Goal: Task Accomplishment & Management: Manage account settings

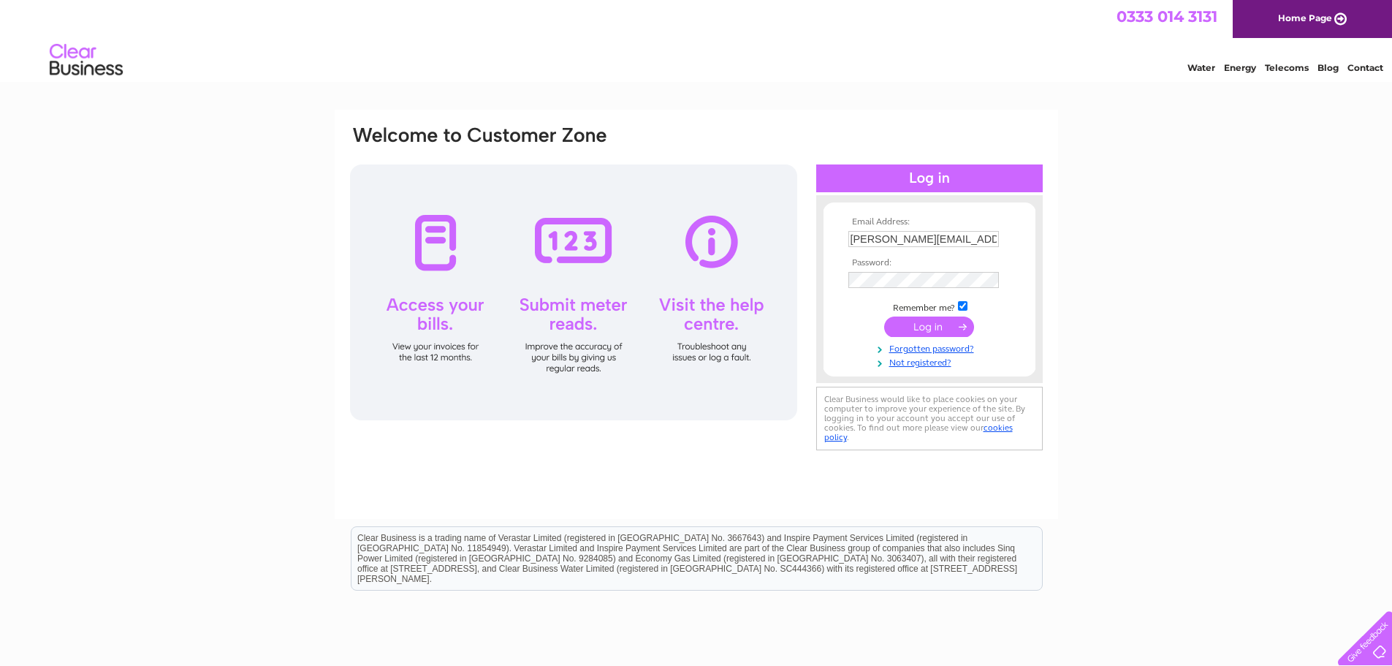
click at [932, 327] on input "submit" at bounding box center [929, 326] width 90 height 20
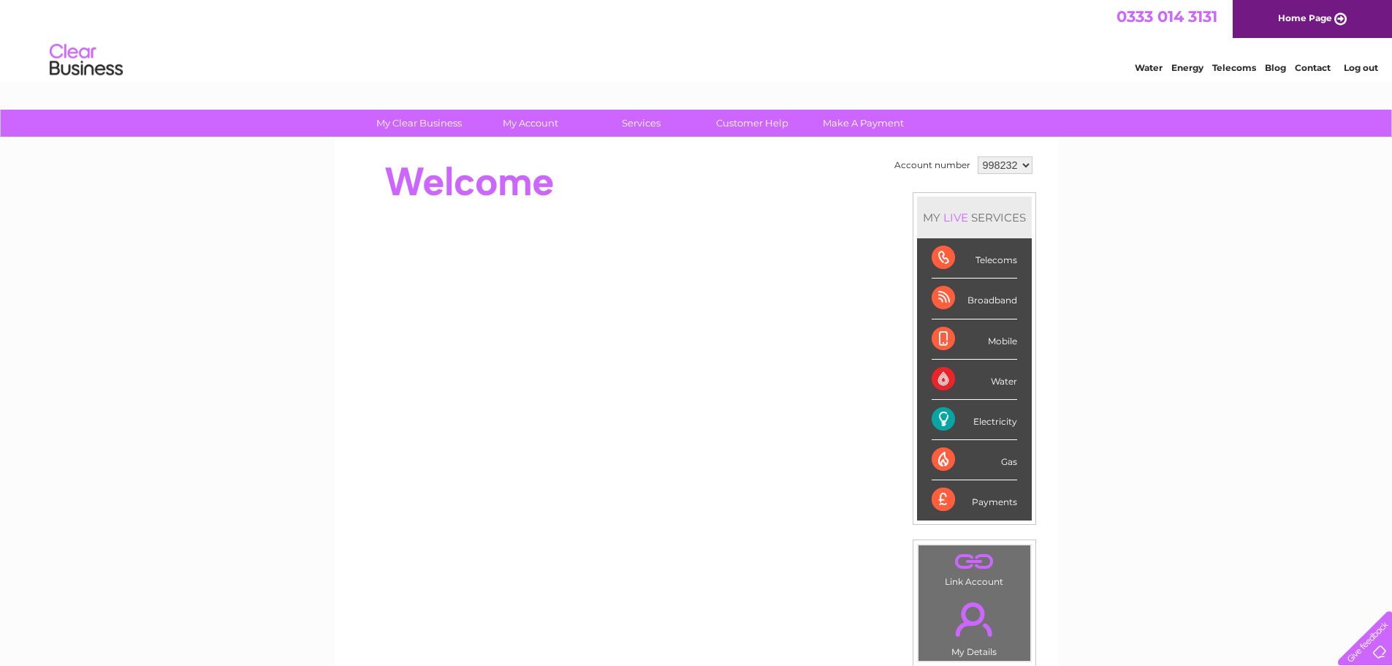
click at [992, 170] on select "998232 998234" at bounding box center [1005, 165] width 55 height 18
select select "998234"
click at [978, 156] on select "998232 998234" at bounding box center [1005, 165] width 55 height 18
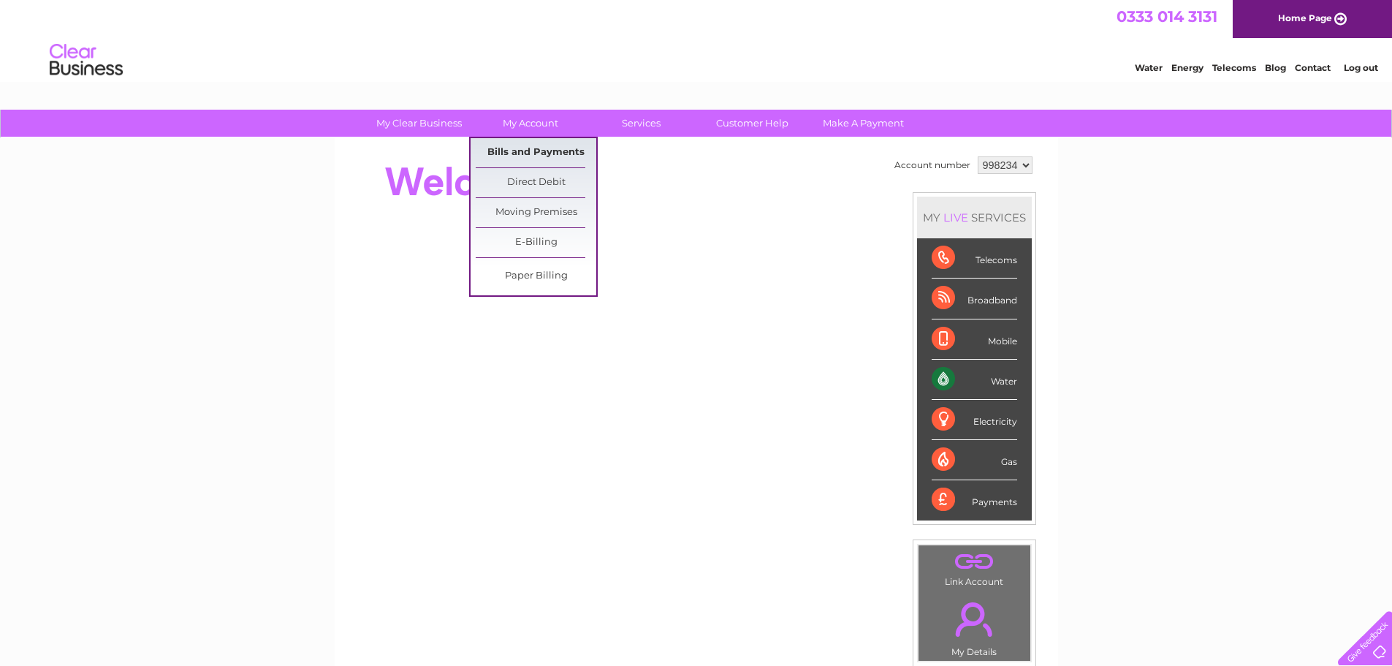
click at [545, 153] on link "Bills and Payments" at bounding box center [536, 152] width 121 height 29
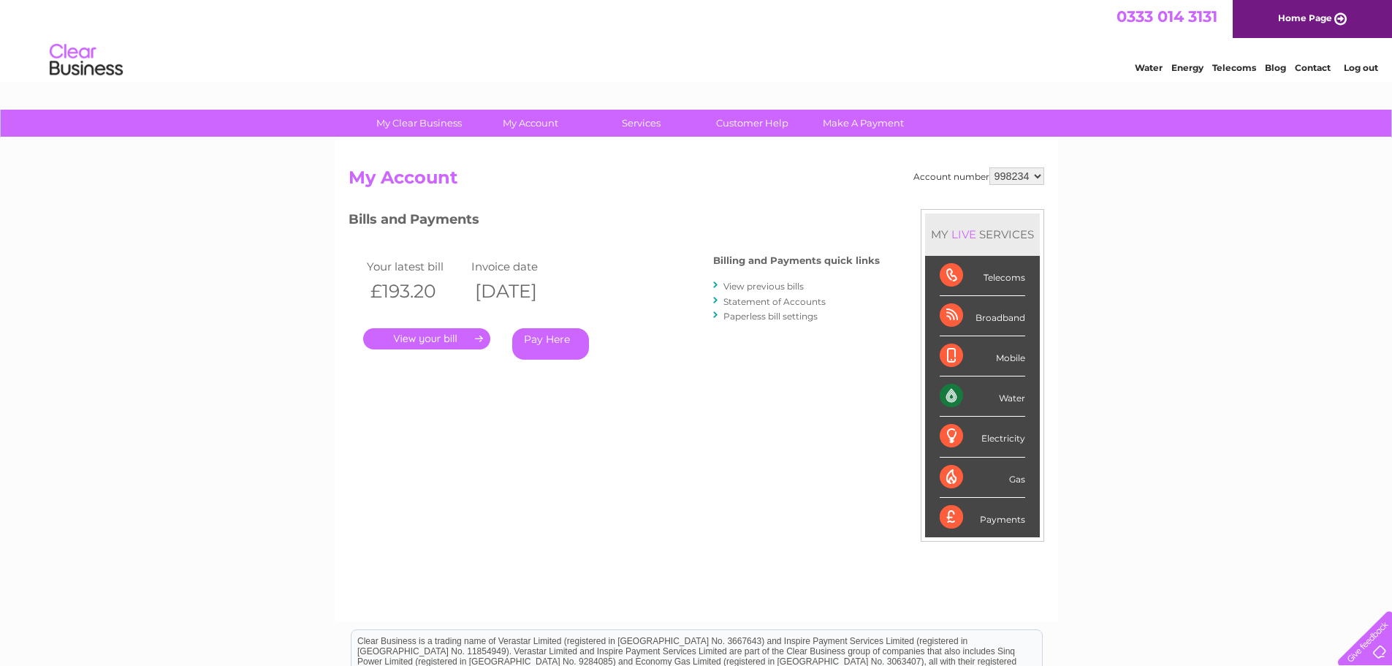
click at [452, 342] on link "." at bounding box center [426, 338] width 127 height 21
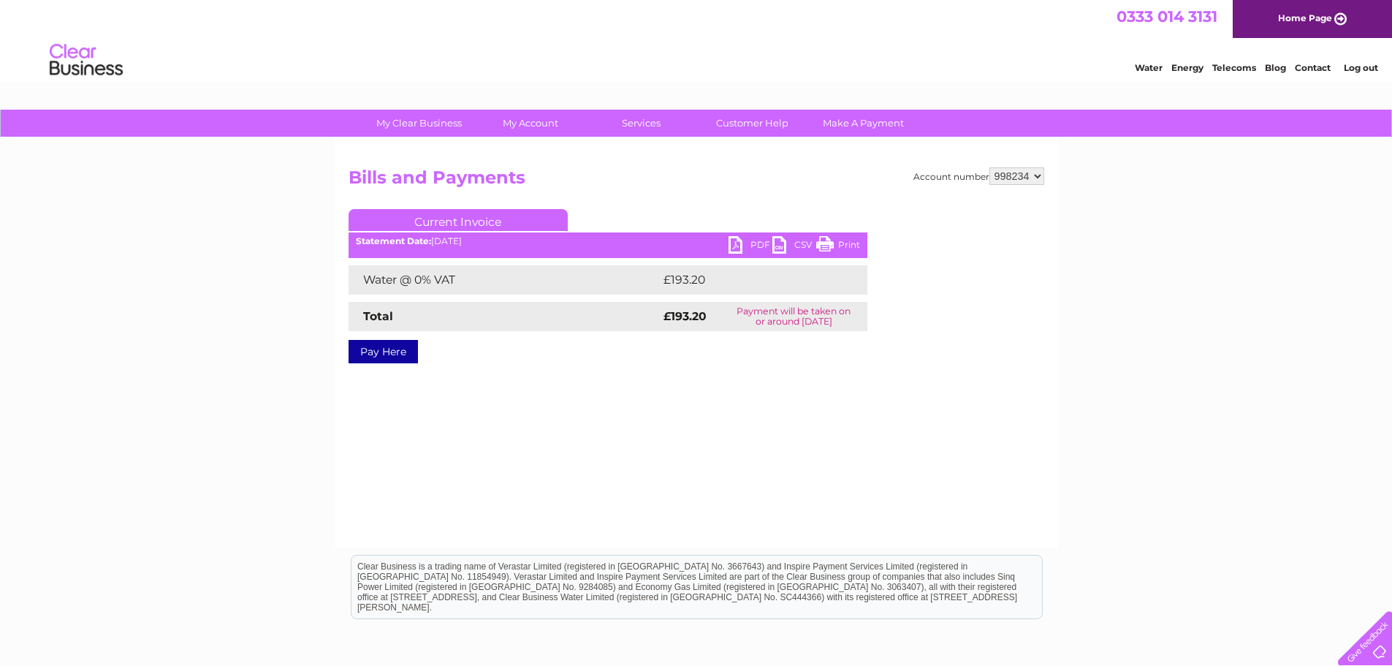
click at [833, 248] on link "Print" at bounding box center [838, 246] width 44 height 21
